Goal: Task Accomplishment & Management: Complete application form

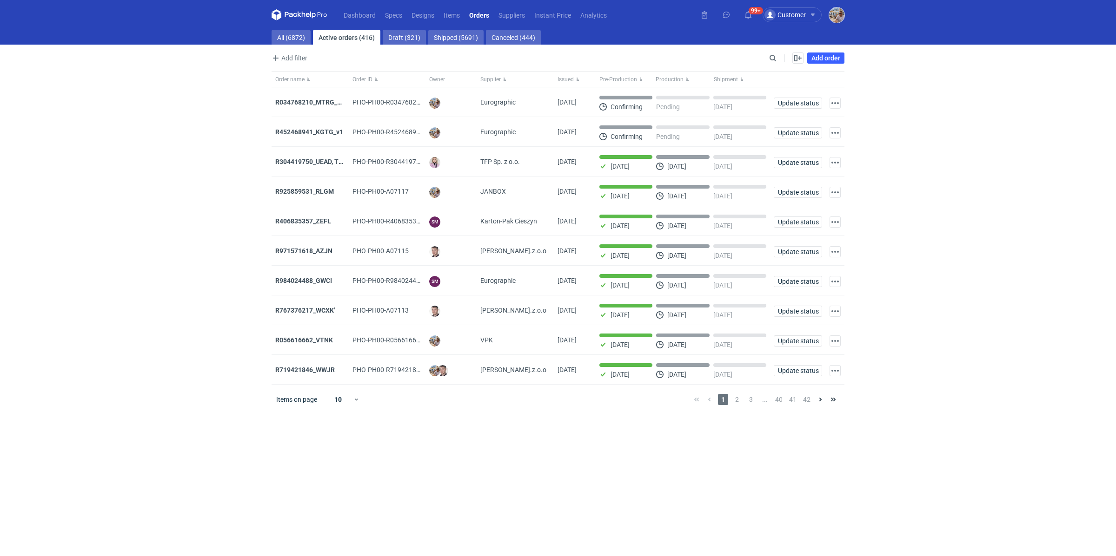
click at [834, 17] on img "button" at bounding box center [836, 14] width 15 height 15
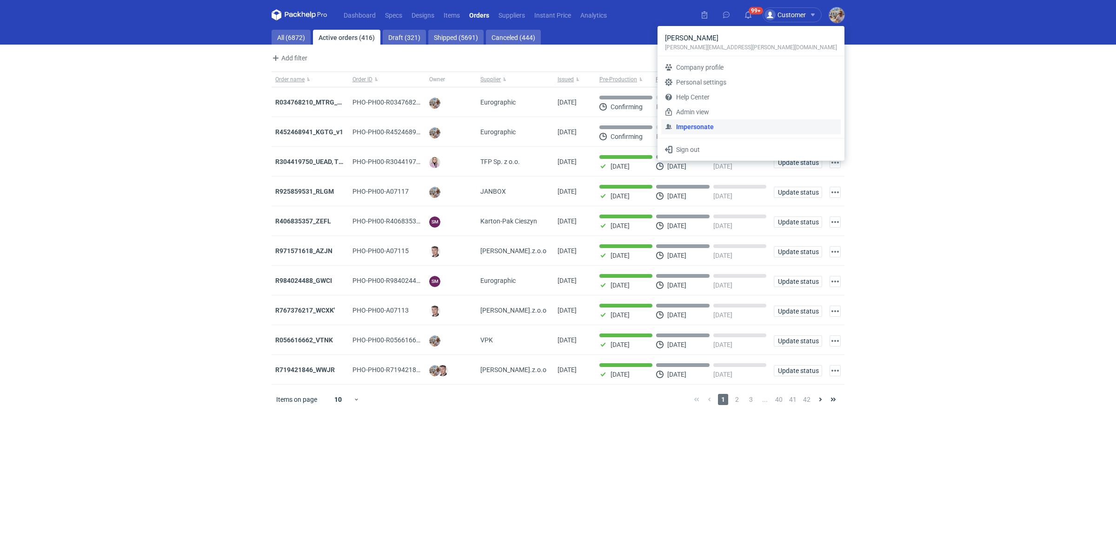
click at [782, 121] on link "Impersonate" at bounding box center [750, 126] width 179 height 15
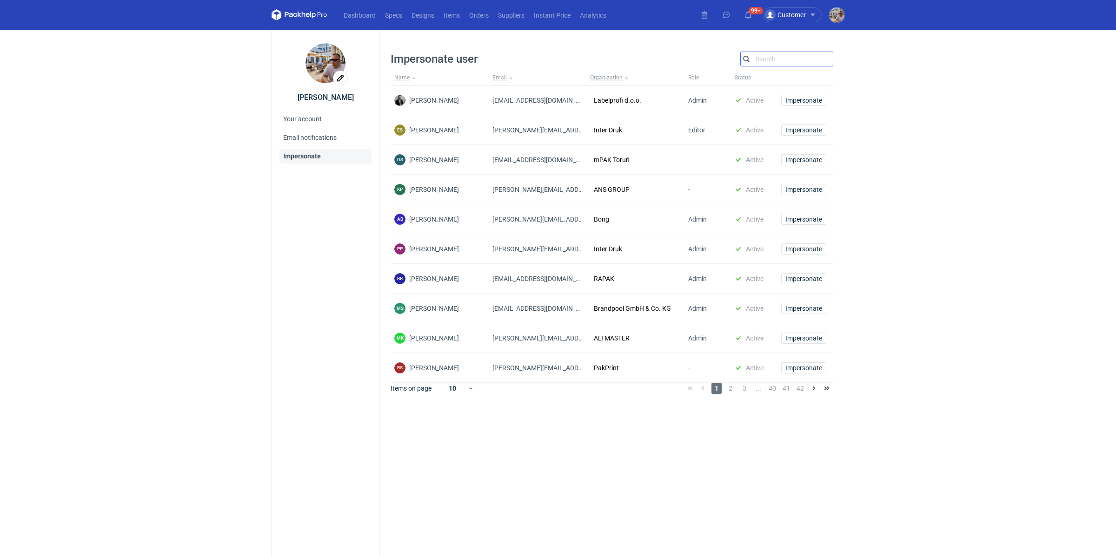
click at [789, 61] on input "Search" at bounding box center [787, 58] width 92 height 11
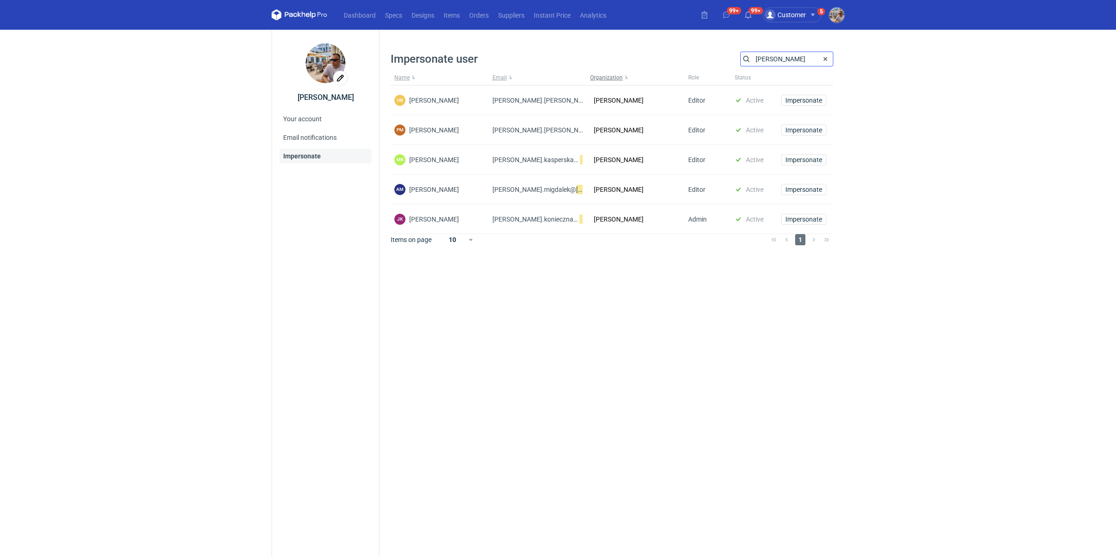
type input "[PERSON_NAME]"
click at [802, 159] on span "Impersonate" at bounding box center [803, 160] width 37 height 7
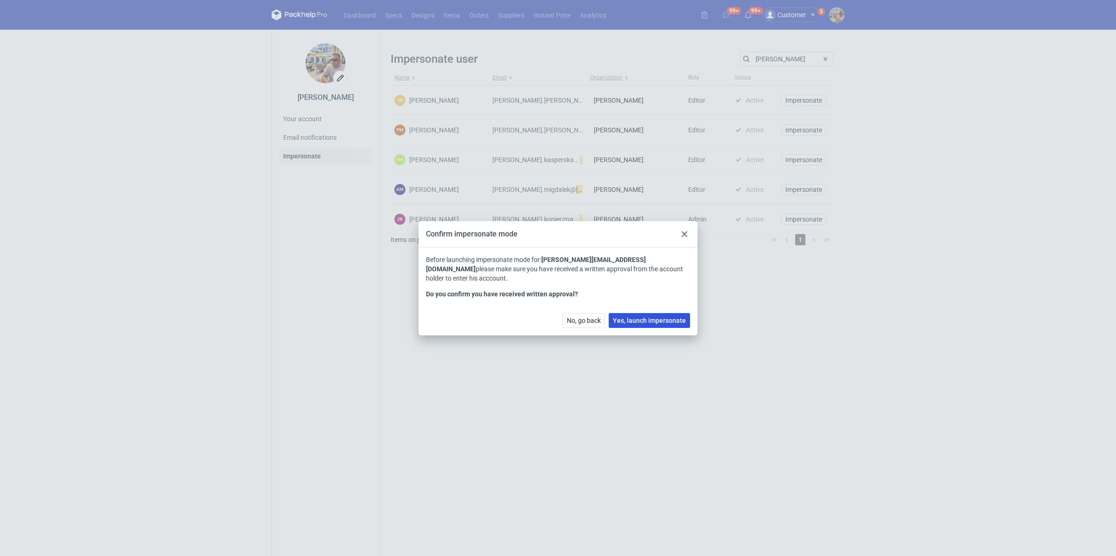
click at [640, 319] on span "Yes, launch impersonate" at bounding box center [649, 321] width 73 height 7
click at [658, 323] on span "Yes, launch impersonate" at bounding box center [649, 321] width 73 height 7
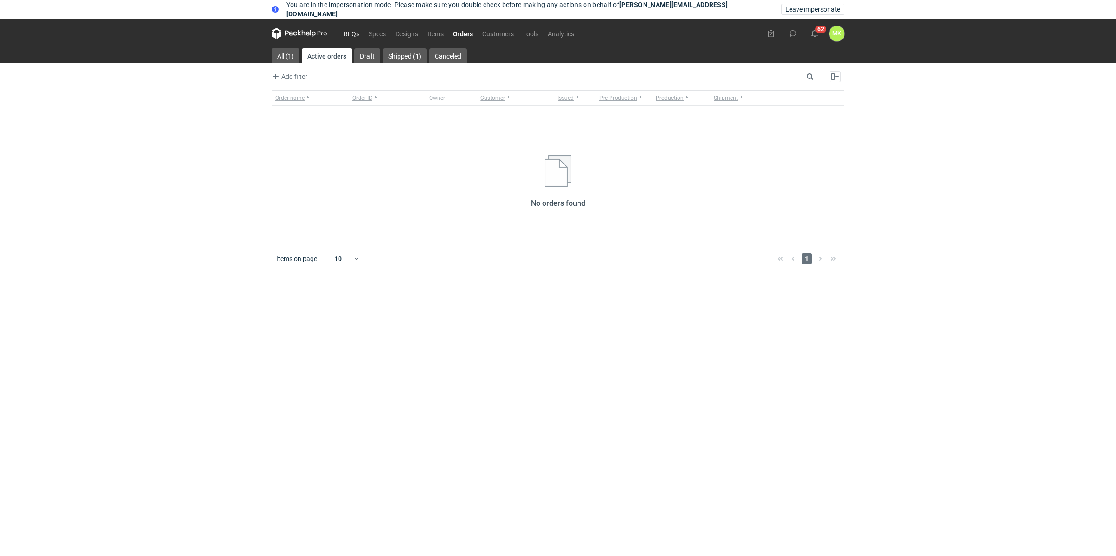
click at [359, 32] on link "RFQs" at bounding box center [351, 33] width 25 height 11
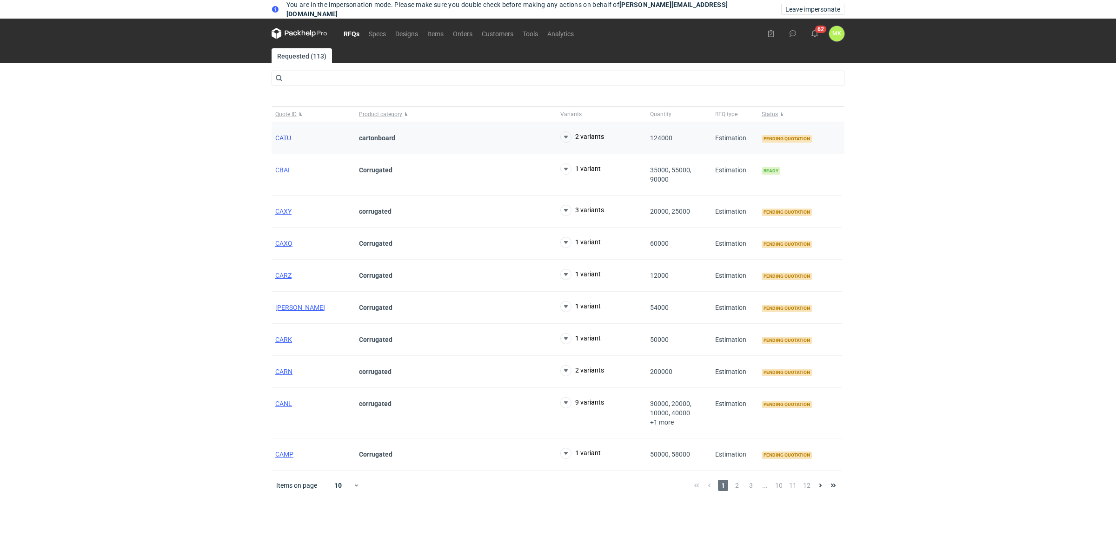
click at [285, 138] on span "CATU" at bounding box center [283, 137] width 16 height 7
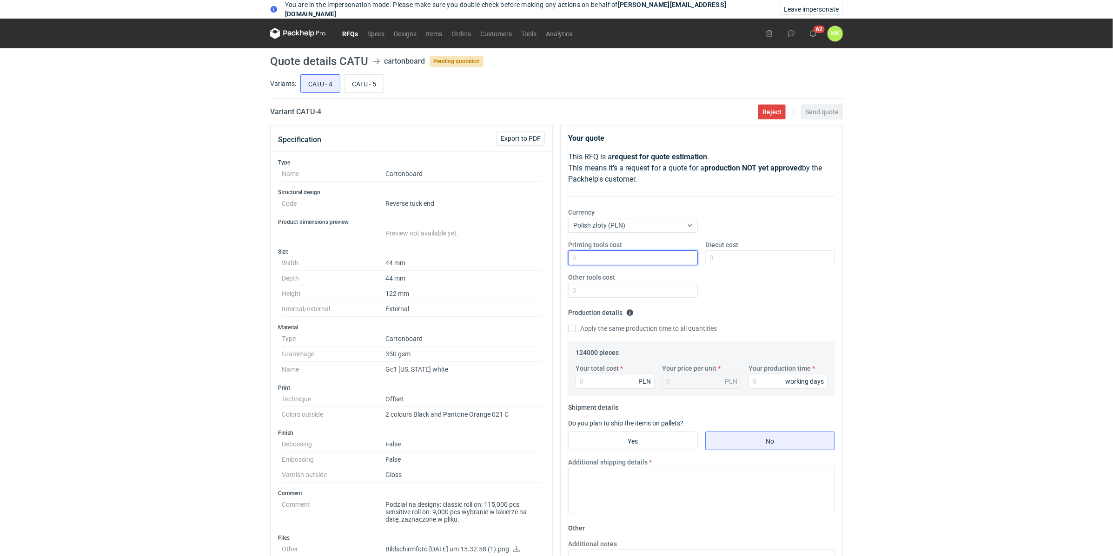
click at [631, 257] on input "Printing tools cost" at bounding box center [633, 258] width 130 height 15
type input "1400"
click at [788, 255] on input "Diecut cost" at bounding box center [770, 258] width 130 height 15
type input "0"
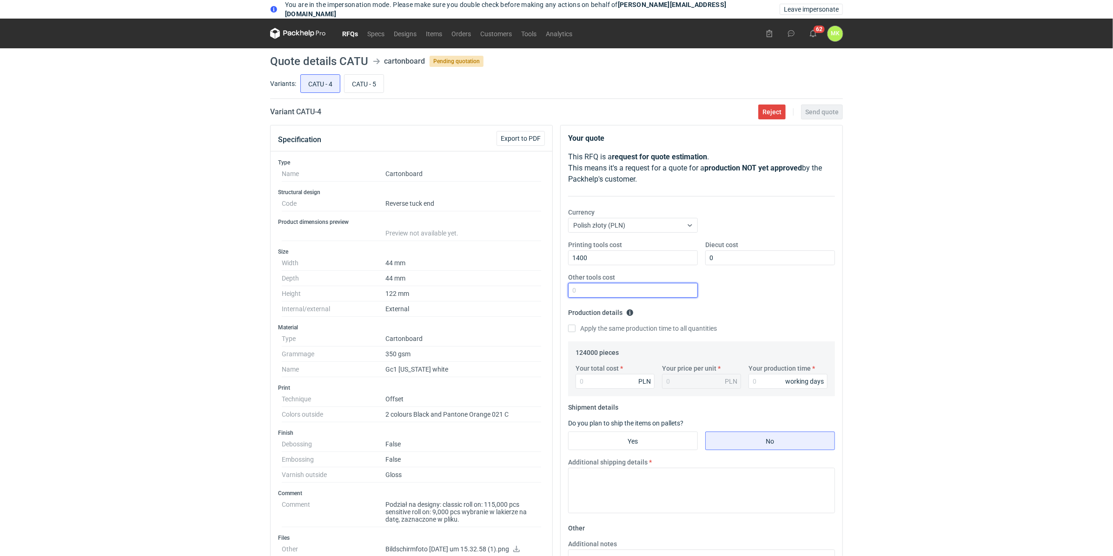
click at [630, 291] on input "Other tools cost" at bounding box center [633, 290] width 130 height 15
type input "0"
click at [849, 292] on div "You are in the impersonation mode. Please make sure you double check before mak…" at bounding box center [556, 278] width 1113 height 556
click at [603, 380] on input "Your total cost" at bounding box center [615, 381] width 79 height 15
type input "20212"
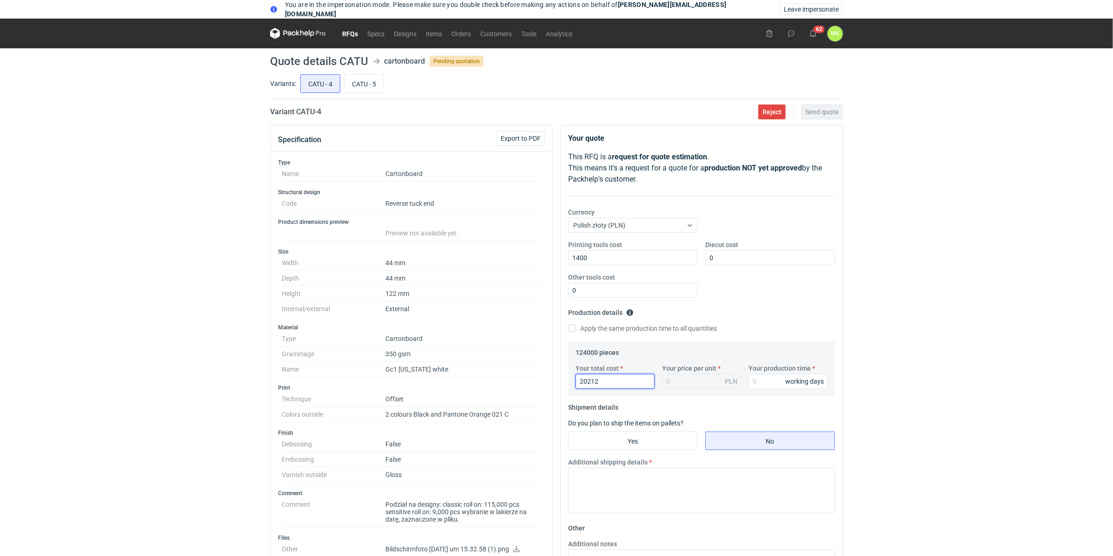
type input "0.16"
type input "20212"
click at [772, 385] on input "Your production time" at bounding box center [787, 381] width 79 height 15
type input "15"
click at [882, 374] on div "You are in the impersonation mode. Please make sure you double check before mak…" at bounding box center [556, 278] width 1113 height 556
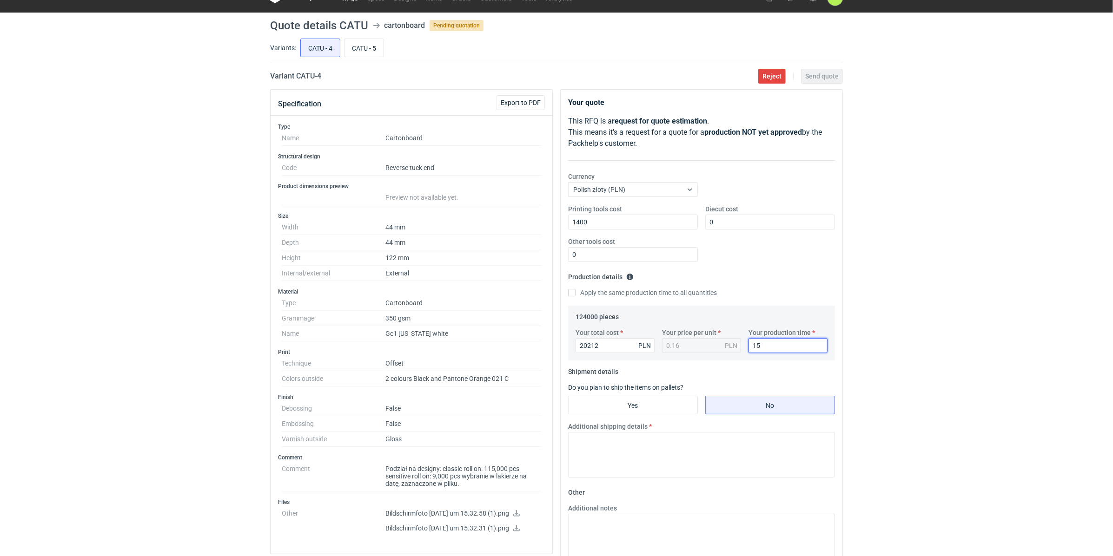
scroll to position [101, 0]
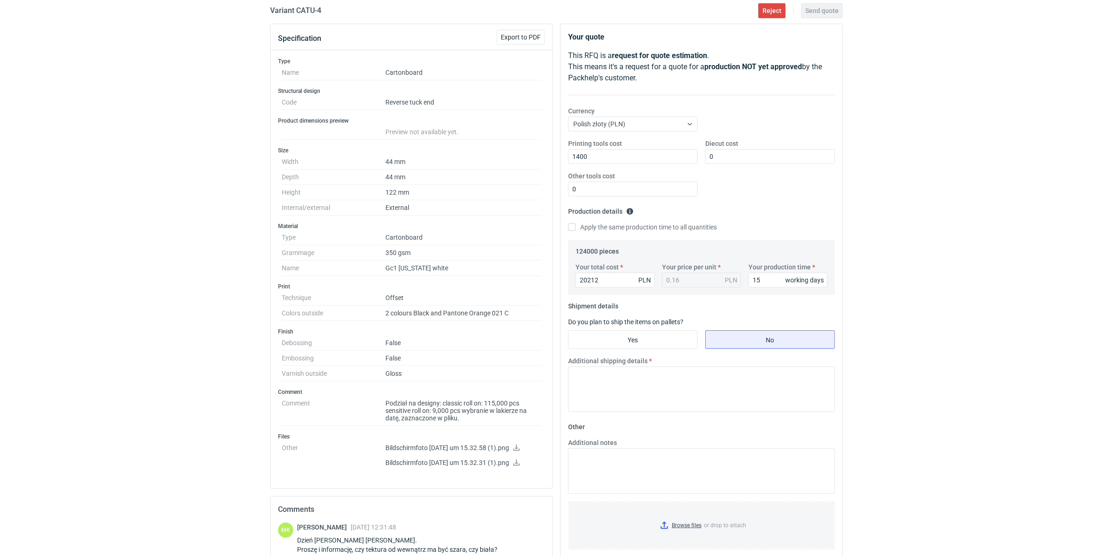
click at [924, 318] on div "You are in the impersonation mode. Please make sure you double check before mak…" at bounding box center [556, 177] width 1113 height 556
click at [650, 341] on input "Yes" at bounding box center [633, 340] width 129 height 18
radio input "true"
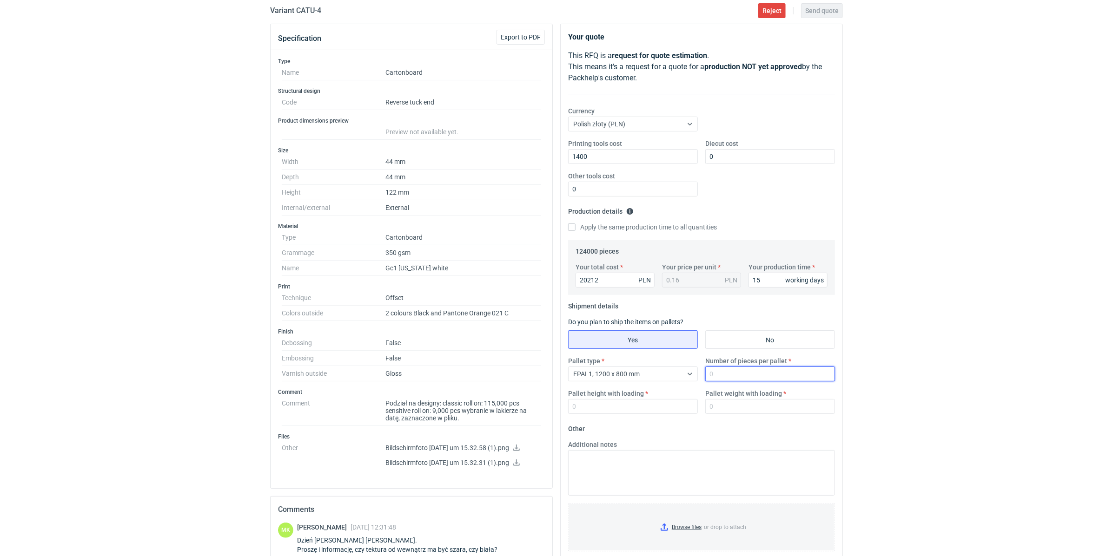
click at [737, 376] on input "Number of pieces per pallet" at bounding box center [770, 374] width 130 height 15
type input "25000"
click at [884, 399] on div "You are in the impersonation mode. Please make sure you double check before mak…" at bounding box center [556, 177] width 1113 height 556
click at [658, 405] on input "Pallet height with loading" at bounding box center [633, 406] width 130 height 15
type input "1800"
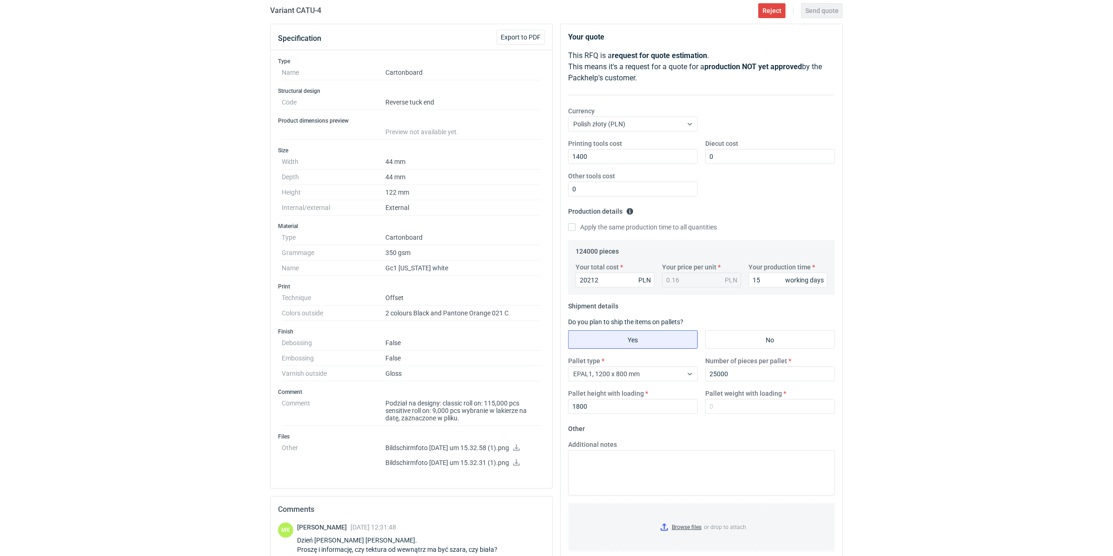
click at [896, 416] on div "You are in the impersonation mode. Please make sure you double check before mak…" at bounding box center [556, 177] width 1113 height 556
click at [764, 404] on input "Pallet weight with loading" at bounding box center [770, 406] width 130 height 15
type input "350"
click at [864, 414] on div "You are in the impersonation mode. Please make sure you double check before mak…" at bounding box center [556, 177] width 1113 height 556
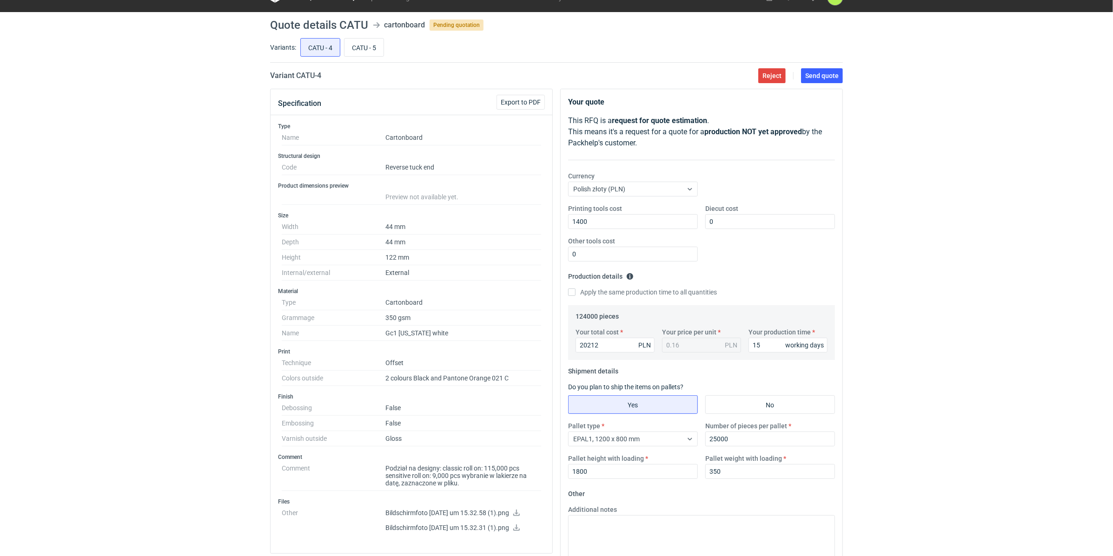
scroll to position [0, 0]
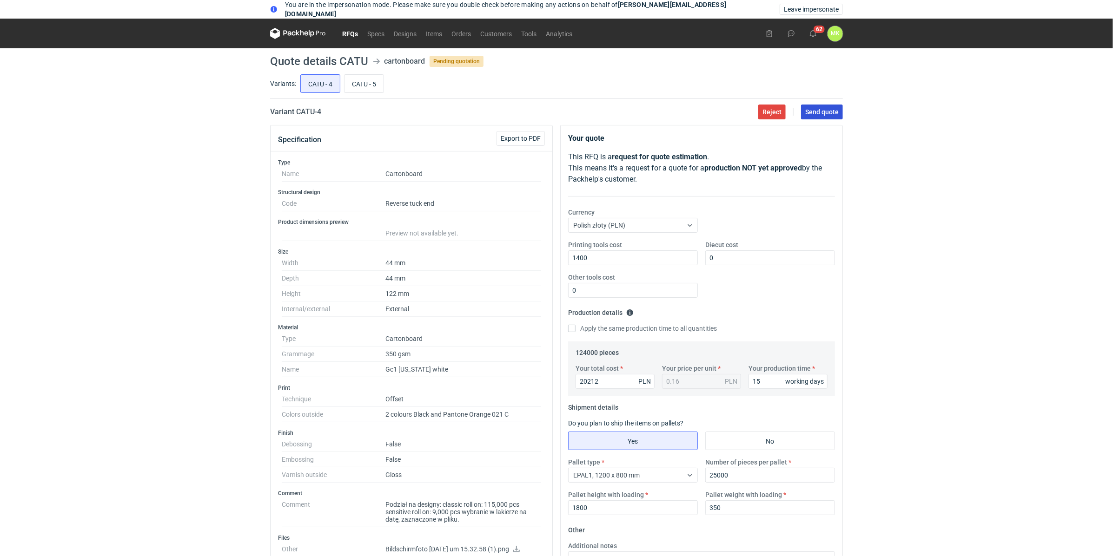
click at [834, 113] on span "Send quote" at bounding box center [821, 112] width 33 height 7
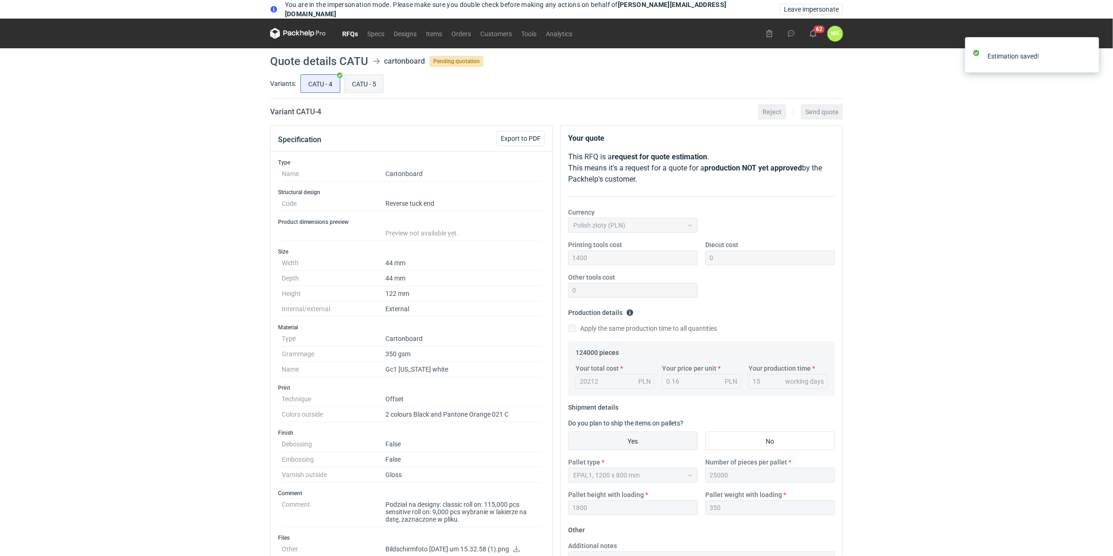
click at [368, 86] on input "CATU - 5" at bounding box center [363, 84] width 39 height 18
radio input "true"
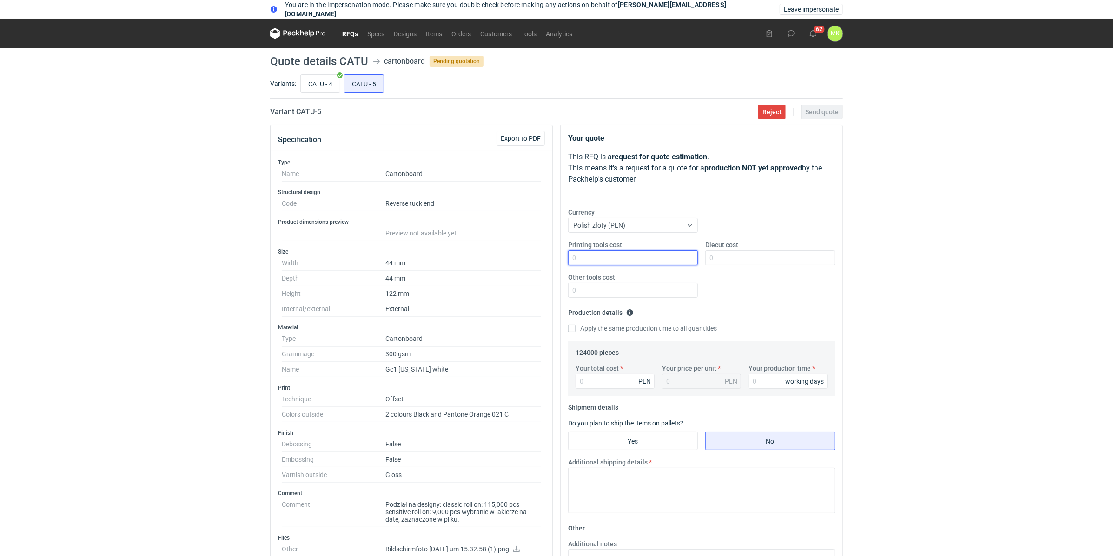
click at [612, 254] on input "Printing tools cost" at bounding box center [633, 258] width 130 height 15
type input "1400"
click at [903, 269] on div "You are in the impersonation mode. Please make sure you double check before mak…" at bounding box center [556, 278] width 1113 height 556
click at [792, 257] on input "Diecut cost" at bounding box center [770, 258] width 130 height 15
type input "0"
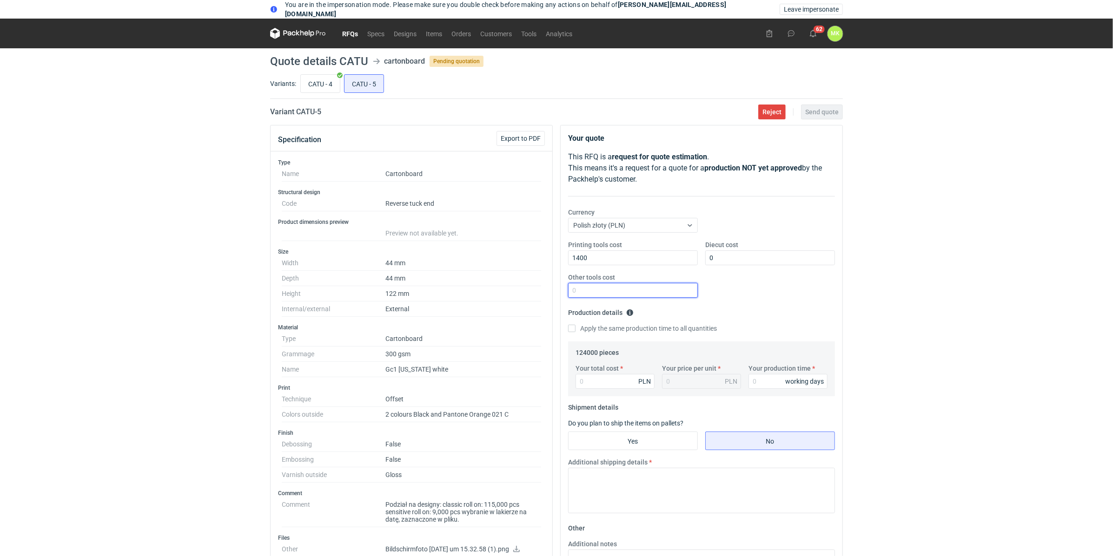
click at [628, 286] on input "Other tools cost" at bounding box center [633, 290] width 130 height 15
type input "0"
click at [832, 298] on div "Printing tools cost 1400 Diecut cost 0 Other tools cost 0" at bounding box center [701, 272] width 274 height 65
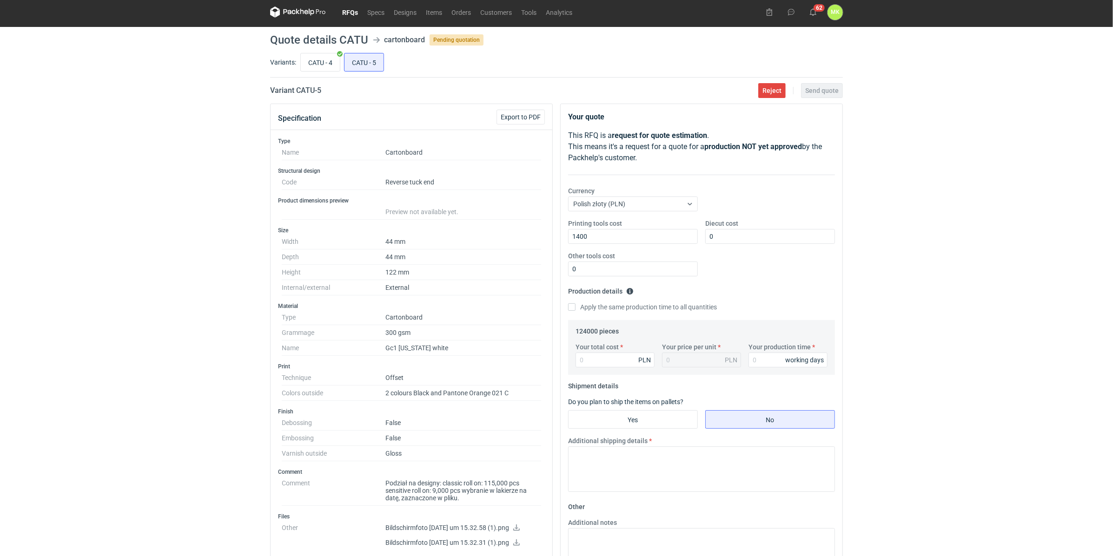
scroll to position [70, 0]
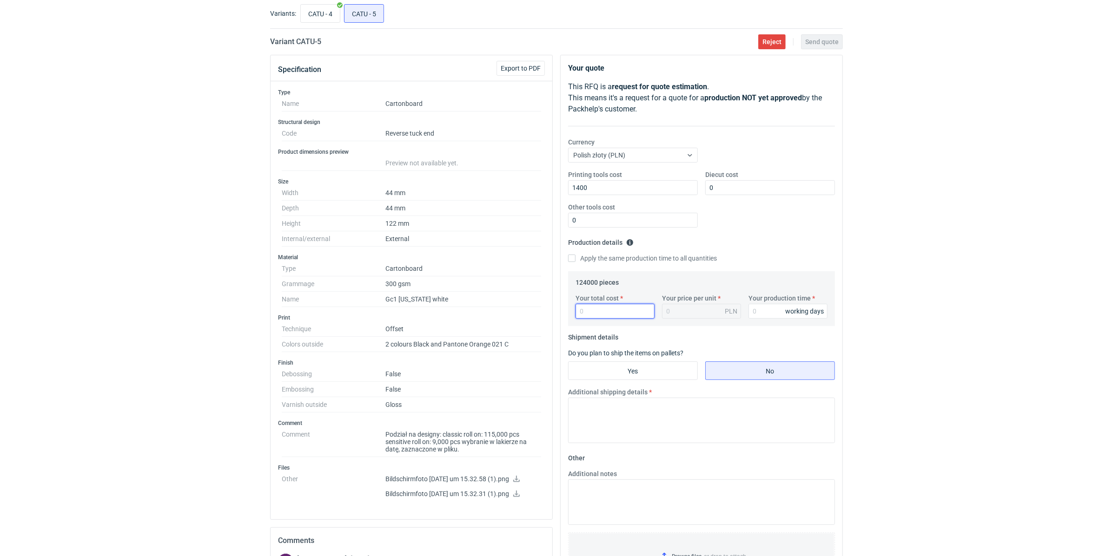
click at [596, 308] on input "Your total cost" at bounding box center [615, 311] width 79 height 15
click at [604, 315] on input "Your total cost" at bounding box center [615, 311] width 79 height 15
type input "18352"
type input "0.15"
type input "18352"
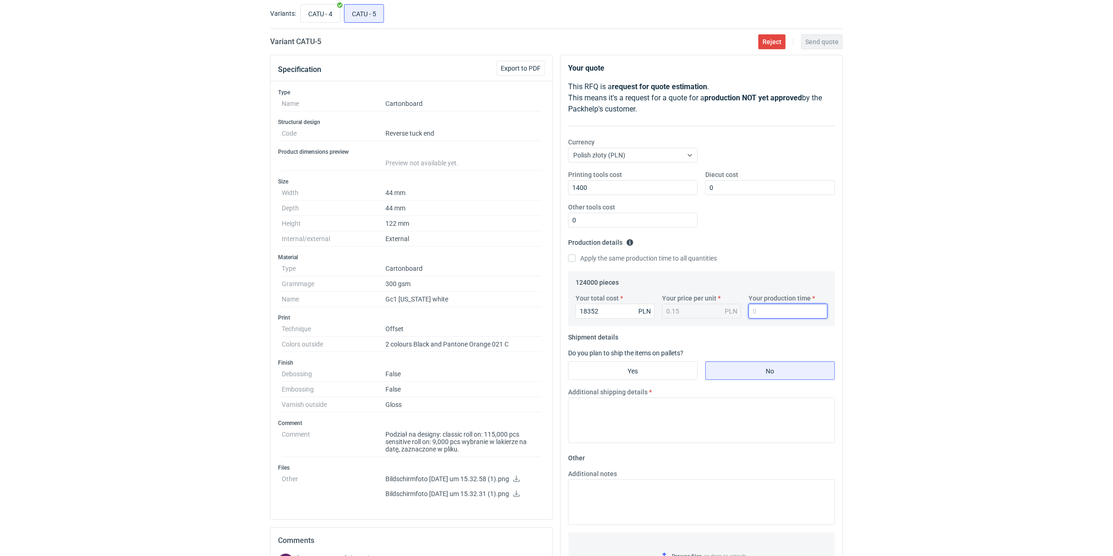
click at [896, 314] on div "You are in the impersonation mode. Please make sure you double check before mak…" at bounding box center [556, 208] width 1113 height 556
type input "15"
click at [924, 315] on div "You are in the impersonation mode. Please make sure you double check before mak…" at bounding box center [556, 208] width 1113 height 556
click at [670, 371] on input "Yes" at bounding box center [633, 371] width 129 height 18
radio input "true"
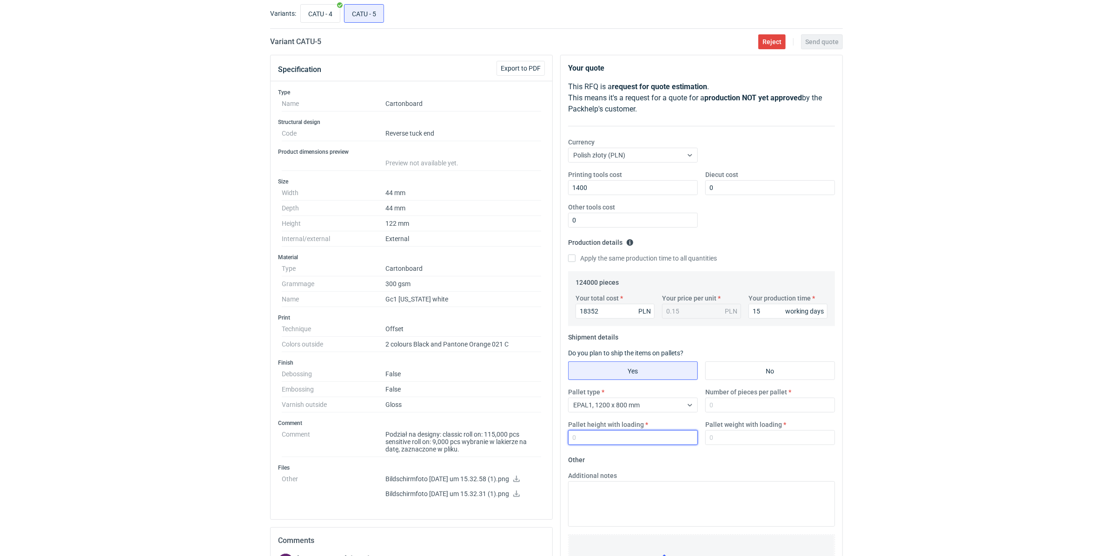
click at [660, 437] on input "Pallet height with loading" at bounding box center [633, 437] width 130 height 15
type input "1800"
click at [781, 403] on input "Number of pieces per pallet" at bounding box center [770, 405] width 130 height 15
type input "1"
type input "25000"
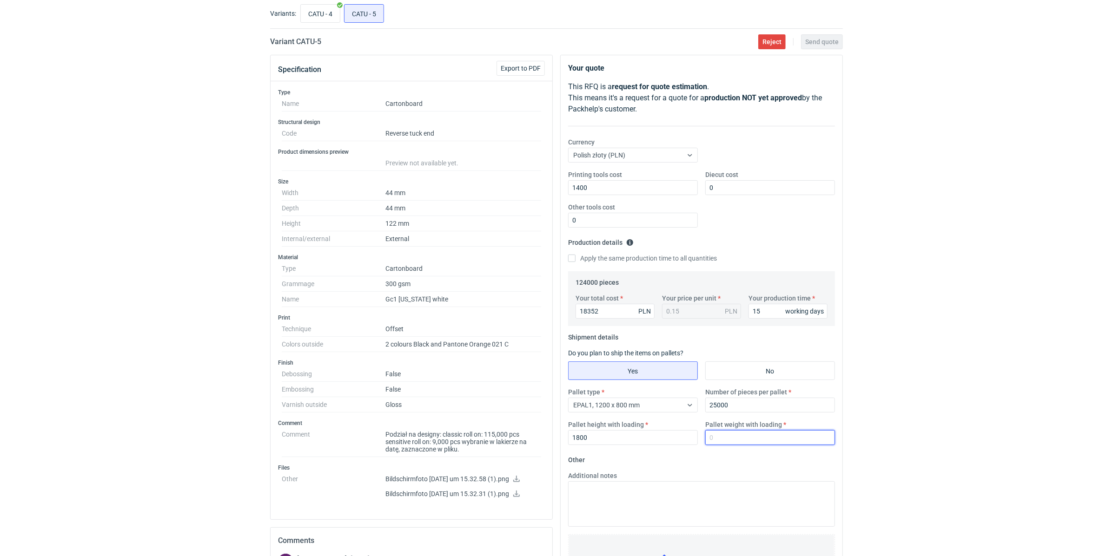
click at [904, 447] on div "You are in the impersonation mode. Please make sure you double check before mak…" at bounding box center [556, 208] width 1113 height 556
click at [760, 434] on input "Pallet weight with loading" at bounding box center [770, 437] width 130 height 15
type input "300"
click at [897, 448] on div "You are in the impersonation mode. Please make sure you double check before mak…" at bounding box center [556, 208] width 1113 height 556
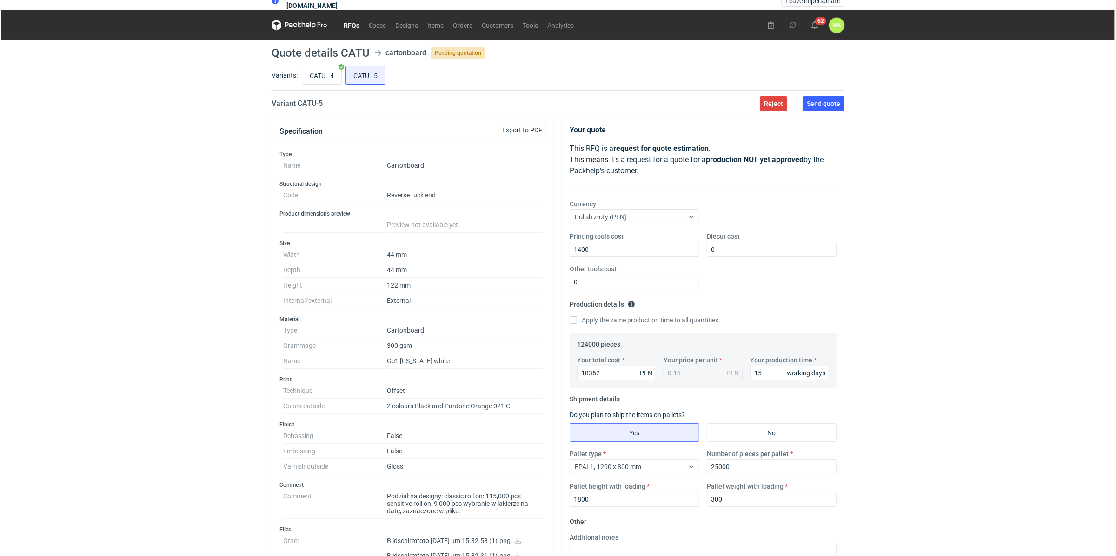
scroll to position [0, 0]
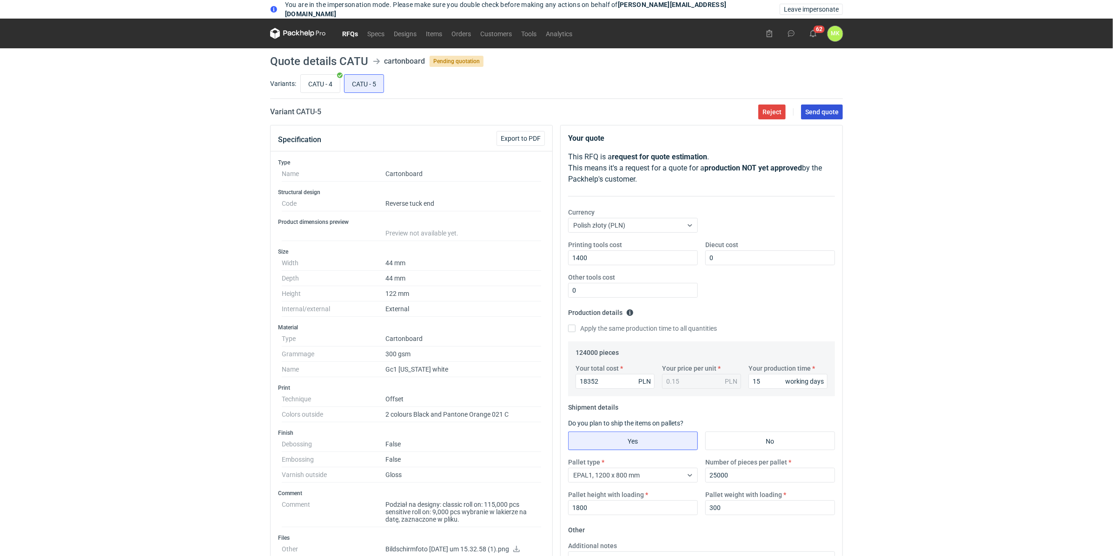
click at [828, 113] on span "Send quote" at bounding box center [821, 112] width 33 height 7
click at [807, 10] on span "Leave impersonate" at bounding box center [811, 9] width 55 height 7
